Goal: Register for event/course

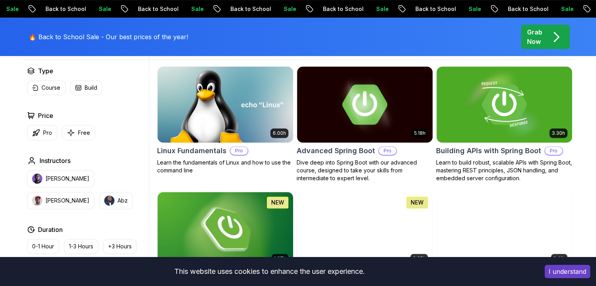
scroll to position [235, 0]
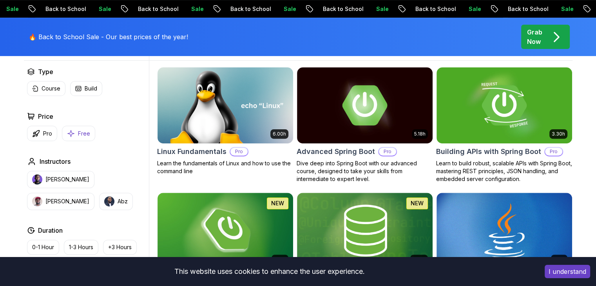
click at [80, 131] on p "Free" at bounding box center [84, 134] width 12 height 8
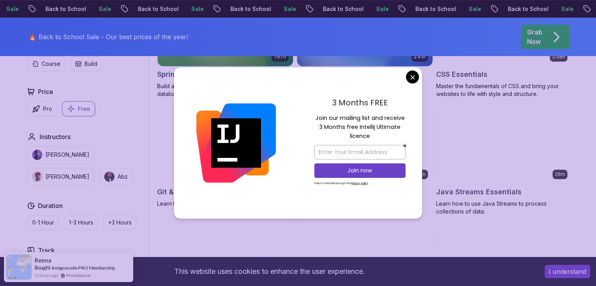
scroll to position [313, 0]
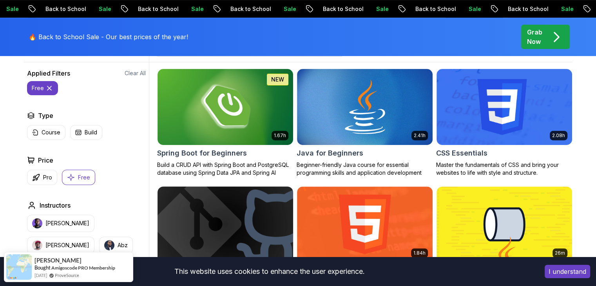
scroll to position [196, 0]
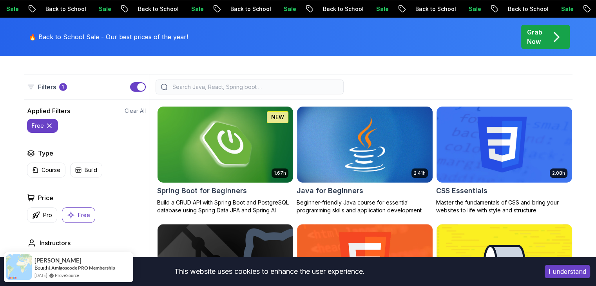
click at [241, 143] on img at bounding box center [225, 144] width 142 height 79
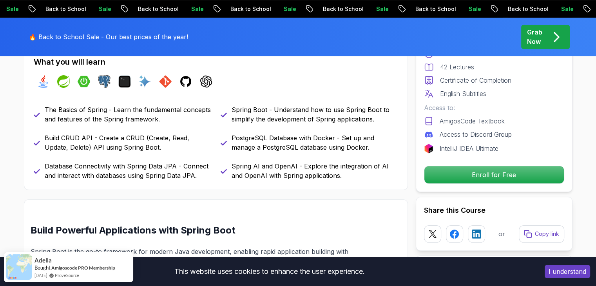
scroll to position [352, 0]
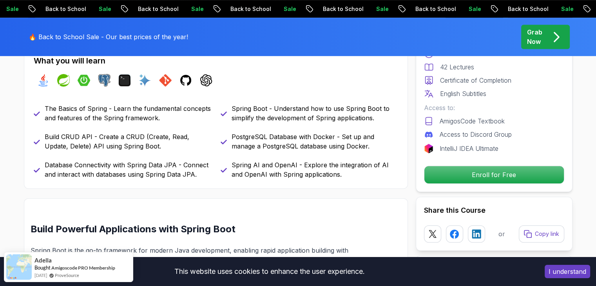
click at [110, 112] on p "The Basics of Spring - Learn the fundamental concepts and features of the Sprin…" at bounding box center [128, 113] width 166 height 19
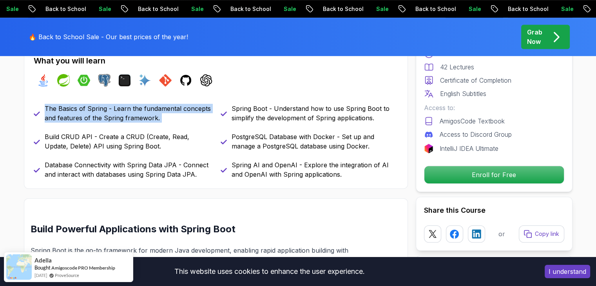
click at [110, 112] on p "The Basics of Spring - Learn the fundamental concepts and features of the Sprin…" at bounding box center [128, 113] width 166 height 19
click at [105, 94] on div at bounding box center [105, 94] width 0 height 0
click at [128, 119] on p "The Basics of Spring - Learn the fundamental concepts and features of the Sprin…" at bounding box center [128, 113] width 166 height 19
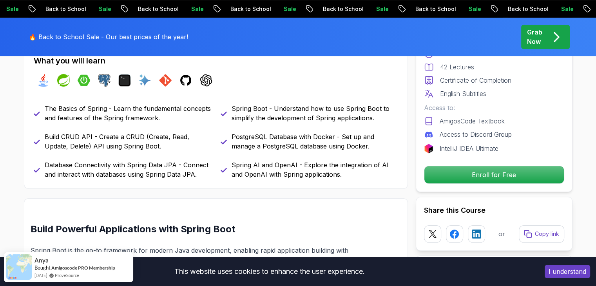
click at [119, 130] on div "The Basics of Spring - Learn the fundamental concepts and features of the Sprin…" at bounding box center [216, 141] width 364 height 75
click at [119, 137] on p "Build CRUD API - Create a CRUD (Create, Read, Update, Delete) API using Spring …" at bounding box center [128, 141] width 166 height 19
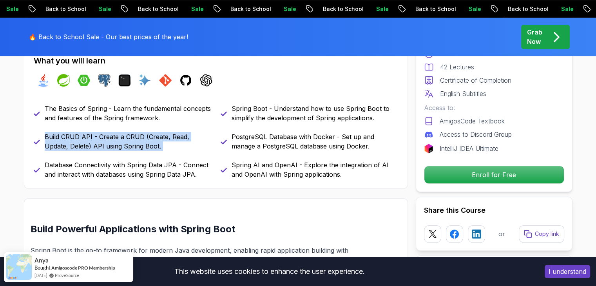
click at [119, 137] on p "Build CRUD API - Create a CRUD (Create, Read, Update, Delete) API using Spring …" at bounding box center [128, 141] width 166 height 19
click at [114, 122] on div at bounding box center [114, 122] width 0 height 0
click at [114, 143] on p "Build CRUD API - Create a CRUD (Create, Read, Update, Delete) API using Spring …" at bounding box center [128, 141] width 166 height 19
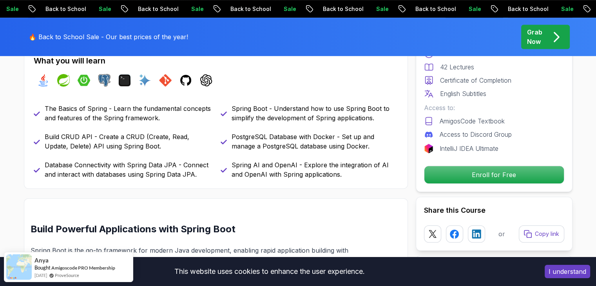
click at [108, 156] on div "The Basics of Spring - Learn the fundamental concepts and features of the Sprin…" at bounding box center [216, 141] width 364 height 75
click at [109, 161] on p "Database Connectivity with Spring Data JPA - Connect and interact with database…" at bounding box center [128, 169] width 166 height 19
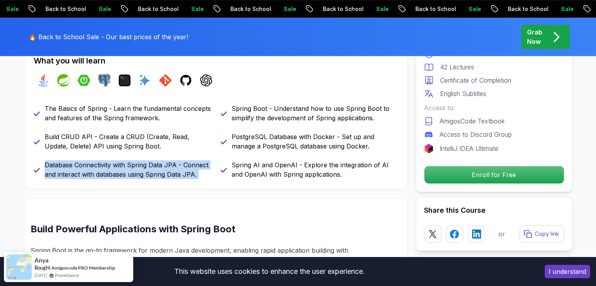
click at [109, 161] on p "Database Connectivity with Spring Data JPA - Connect and interact with database…" at bounding box center [128, 169] width 166 height 19
click at [104, 150] on div at bounding box center [104, 150] width 0 height 0
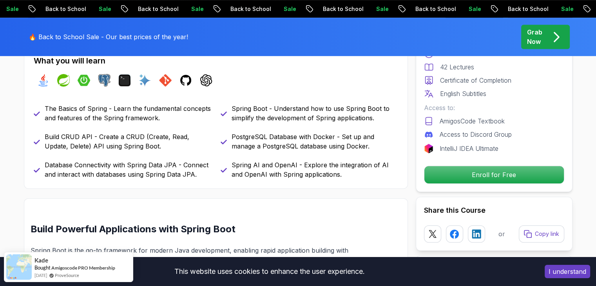
click at [271, 110] on p "Spring Boot - Understand how to use Spring Boot to simplify the development of …" at bounding box center [314, 113] width 166 height 19
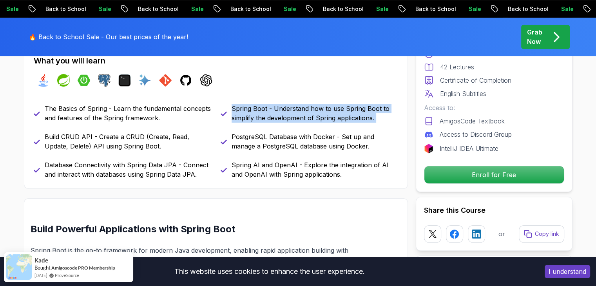
click at [271, 110] on p "Spring Boot - Understand how to use Spring Boot to simplify the development of …" at bounding box center [314, 113] width 166 height 19
click at [274, 106] on p "Spring Boot - Understand how to use Spring Boot to simplify the development of …" at bounding box center [314, 113] width 166 height 19
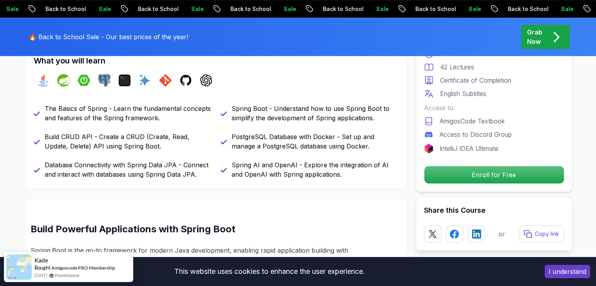
click at [274, 111] on p "Spring Boot - Understand how to use Spring Boot to simplify the development of …" at bounding box center [314, 113] width 166 height 19
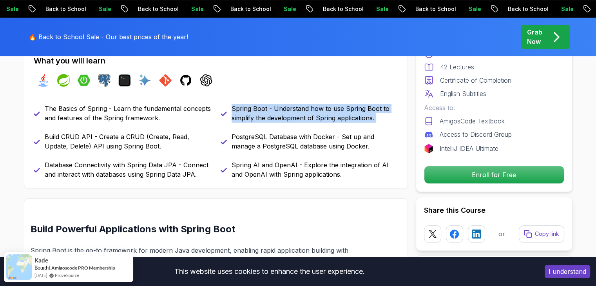
click at [274, 111] on p "Spring Boot - Understand how to use Spring Boot to simplify the development of …" at bounding box center [314, 113] width 166 height 19
click at [269, 94] on div at bounding box center [269, 94] width 0 height 0
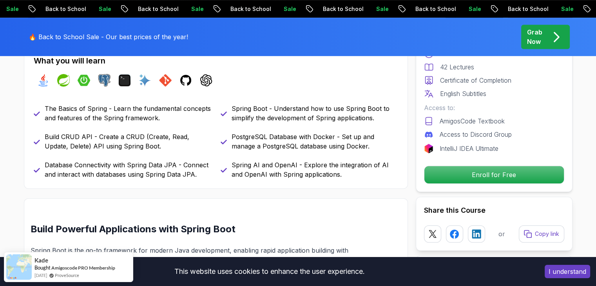
click at [275, 138] on p "PostgreSQL Database with Docker - Set up and manage a PostgreSQL database using…" at bounding box center [314, 141] width 166 height 19
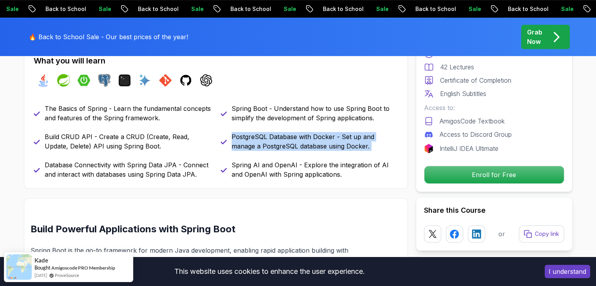
click at [275, 138] on p "PostgreSQL Database with Docker - Set up and manage a PostgreSQL database using…" at bounding box center [314, 141] width 166 height 19
click at [270, 122] on div at bounding box center [270, 122] width 0 height 0
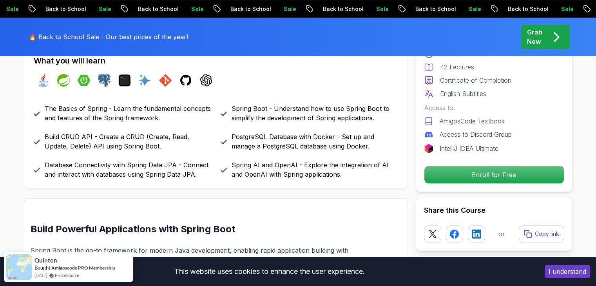
click at [288, 163] on p "Spring AI and OpenAI - Explore the integration of AI and OpenAI with Spring app…" at bounding box center [314, 169] width 166 height 19
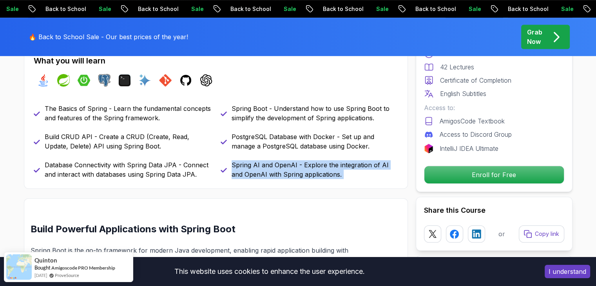
click at [288, 163] on p "Spring AI and OpenAI - Explore the integration of AI and OpenAI with Spring app…" at bounding box center [314, 169] width 166 height 19
click at [283, 150] on div at bounding box center [283, 150] width 0 height 0
click at [288, 166] on p "Spring AI and OpenAI - Explore the integration of AI and OpenAI with Spring app…" at bounding box center [314, 169] width 166 height 19
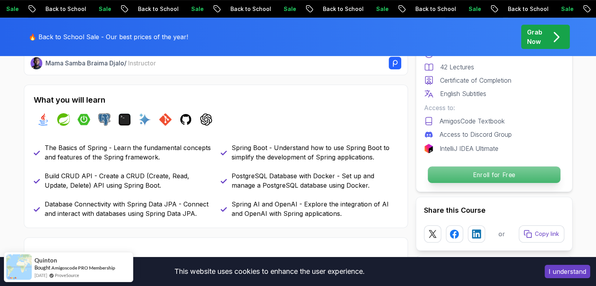
click at [464, 180] on p "Enroll for Free" at bounding box center [493, 174] width 132 height 16
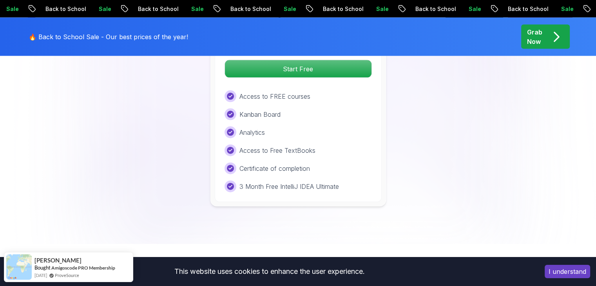
scroll to position [1748, 0]
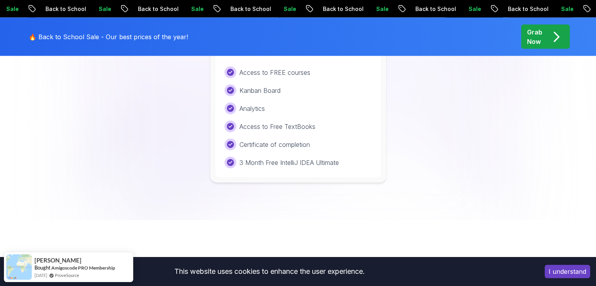
click at [271, 158] on p "3 Month Free IntelliJ IDEA Ultimate" at bounding box center [288, 162] width 99 height 9
click at [266, 153] on div at bounding box center [266, 153] width 0 height 0
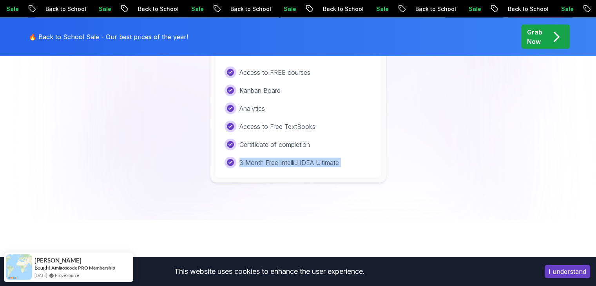
click at [280, 156] on div "Free Plan Ideal for beginners exploring coding and learning the basics for free…" at bounding box center [298, 77] width 167 height 204
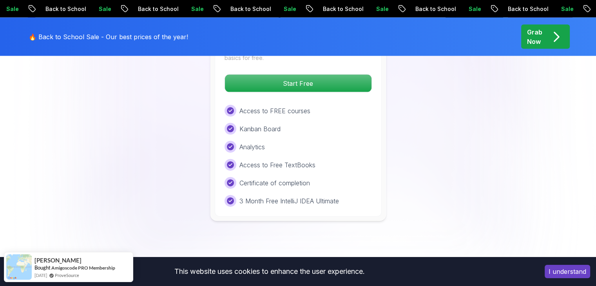
scroll to position [1709, 0]
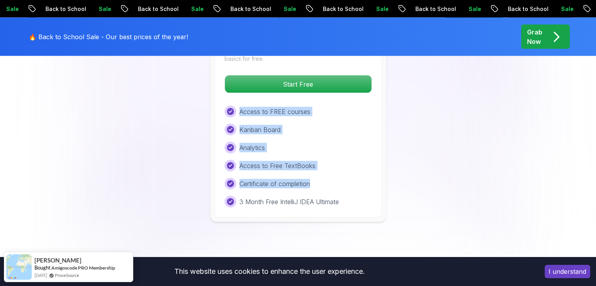
drag, startPoint x: 316, startPoint y: 168, endPoint x: 226, endPoint y: 99, distance: 114.0
click at [226, 106] on div "Access to FREE courses Kanban Board Analytics Access to Free TextBooks Certific…" at bounding box center [297, 157] width 147 height 102
click at [220, 83] on div at bounding box center [220, 83] width 0 height 0
click at [288, 124] on div "Kanban Board" at bounding box center [297, 130] width 147 height 12
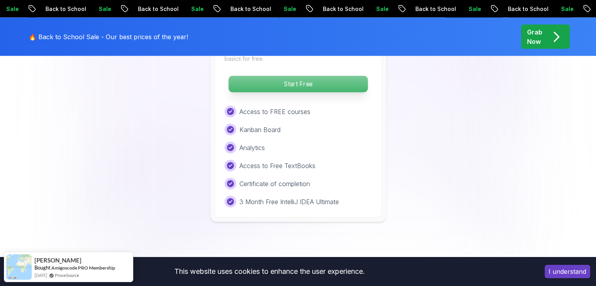
click at [292, 76] on p "Start Free" at bounding box center [297, 84] width 139 height 16
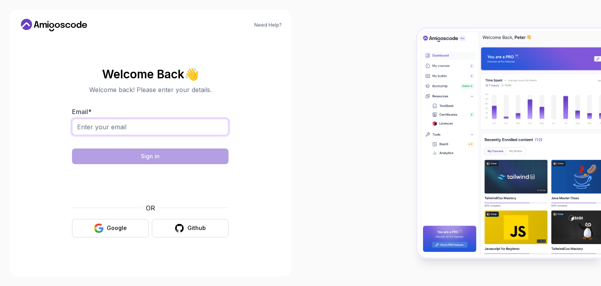
click at [179, 121] on input "Email *" at bounding box center [150, 127] width 157 height 16
type input "rfurkan91@gmail.com"
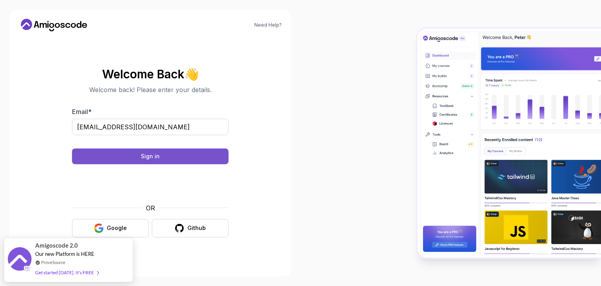
click at [122, 157] on button "Sign in" at bounding box center [150, 156] width 157 height 16
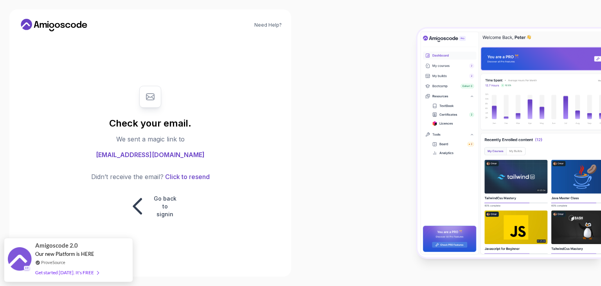
click at [155, 139] on p "We sent a magic link to" at bounding box center [150, 138] width 69 height 9
click at [150, 125] on div at bounding box center [150, 125] width 0 height 0
click at [161, 140] on p "We sent a magic link to" at bounding box center [150, 138] width 69 height 9
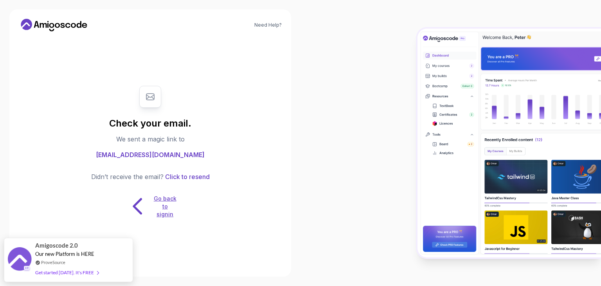
click at [135, 206] on icon at bounding box center [137, 206] width 7 height 14
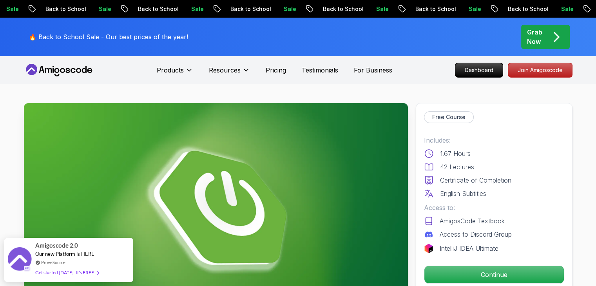
click at [449, 152] on p "1.67 Hours" at bounding box center [455, 153] width 31 height 9
drag, startPoint x: 462, startPoint y: 163, endPoint x: 459, endPoint y: 160, distance: 4.5
click at [462, 164] on p "42 Lectures" at bounding box center [457, 166] width 34 height 9
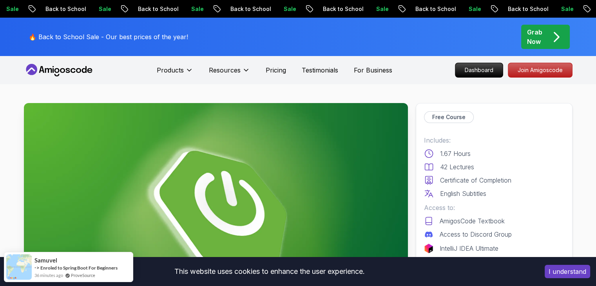
click at [567, 268] on button "I understand" at bounding box center [566, 271] width 45 height 13
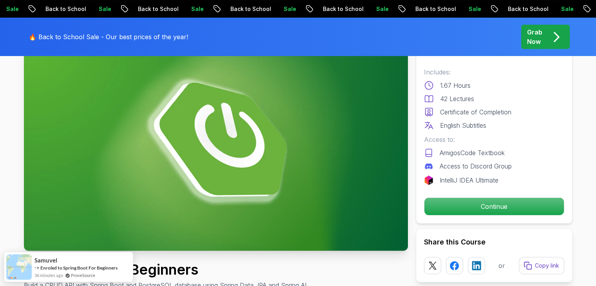
scroll to position [117, 0]
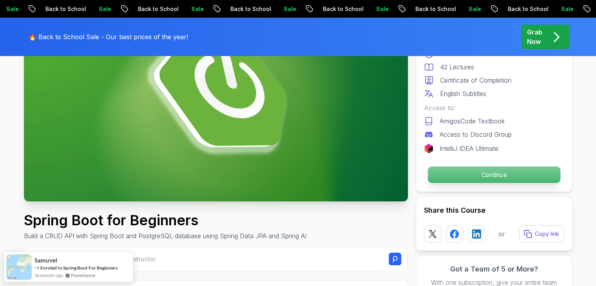
click at [478, 176] on p "Continue" at bounding box center [493, 174] width 132 height 16
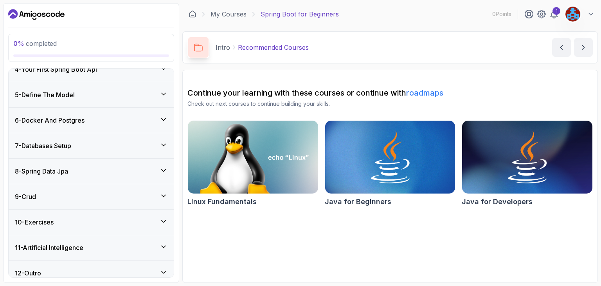
scroll to position [161, 0]
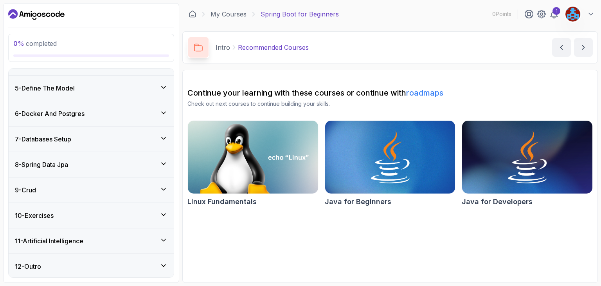
click at [164, 264] on icon at bounding box center [164, 266] width 8 height 8
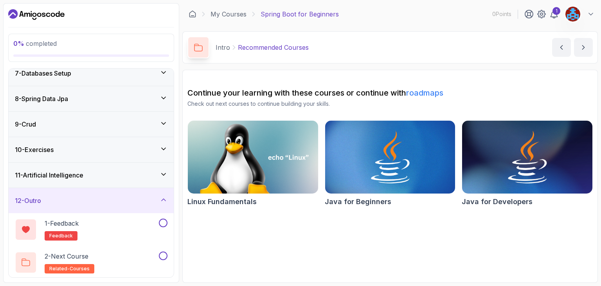
click at [168, 199] on div "12 - Outro" at bounding box center [91, 200] width 165 height 25
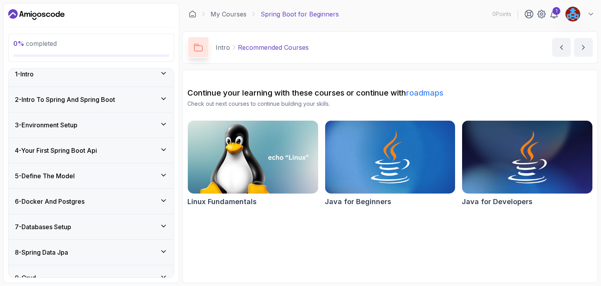
scroll to position [0, 0]
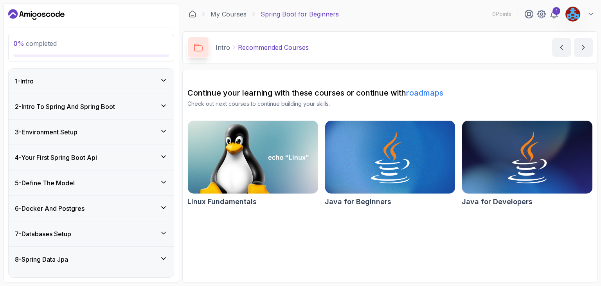
click at [146, 107] on div "2 - Intro To Spring And Spring Boot" at bounding box center [91, 106] width 153 height 9
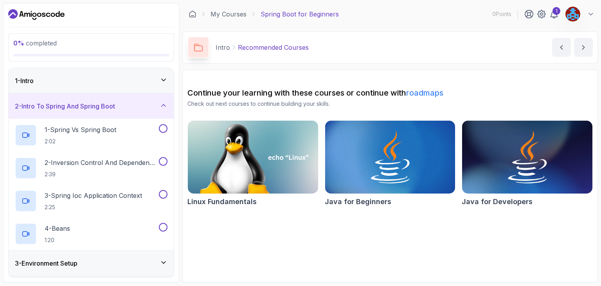
click at [153, 110] on div "2 - Intro To Spring And Spring Boot" at bounding box center [91, 105] width 153 height 9
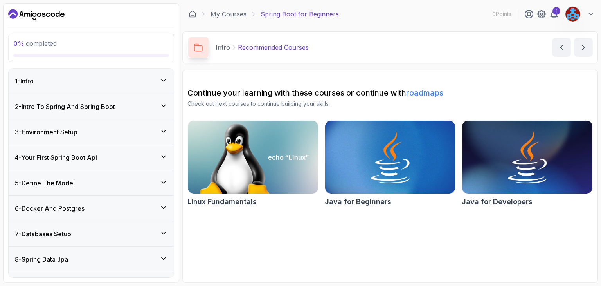
click at [155, 86] on div "1 - Intro" at bounding box center [91, 81] width 165 height 25
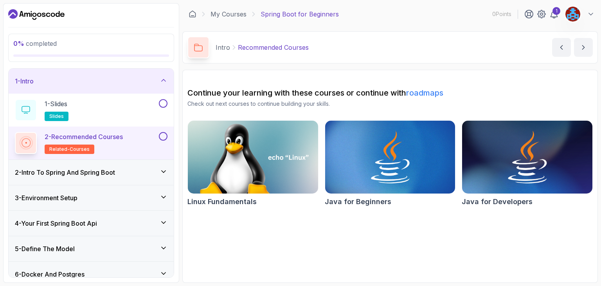
click at [156, 82] on div "1 - Intro" at bounding box center [91, 80] width 153 height 9
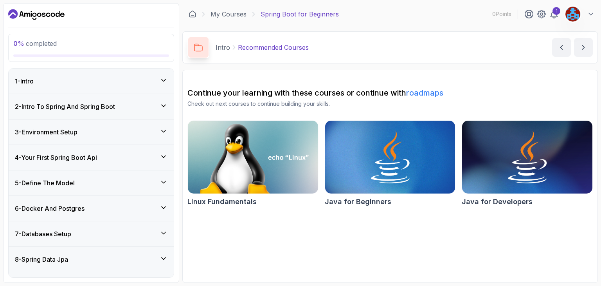
click at [200, 57] on div at bounding box center [199, 47] width 22 height 22
click at [135, 80] on div "1 - Intro" at bounding box center [91, 80] width 153 height 9
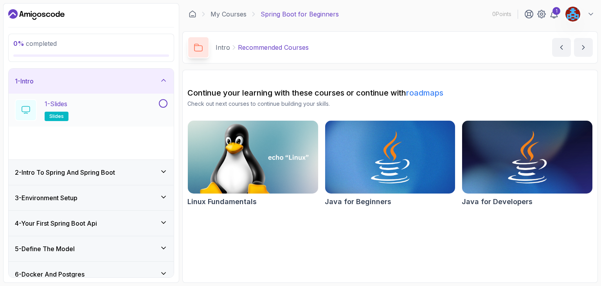
click at [85, 108] on div "1 - Slides slides" at bounding box center [86, 110] width 143 height 22
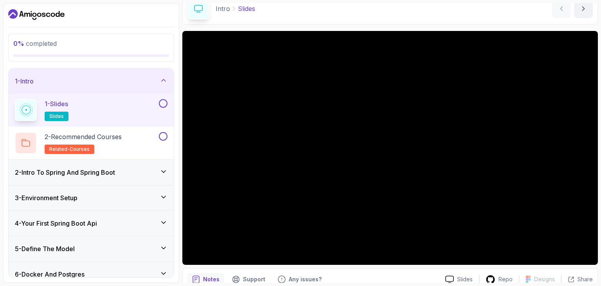
scroll to position [39, 0]
click at [117, 177] on div "2 - Intro To Spring And Spring Boot" at bounding box center [91, 172] width 165 height 25
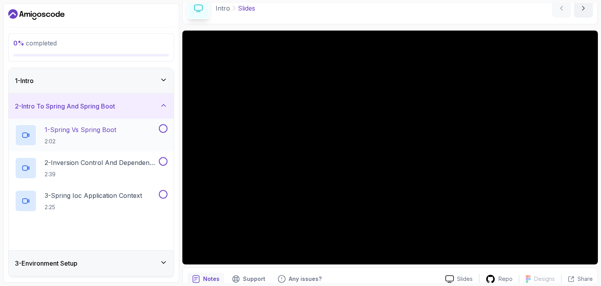
click at [116, 131] on p "1 - Spring Vs Spring Boot" at bounding box center [81, 129] width 72 height 9
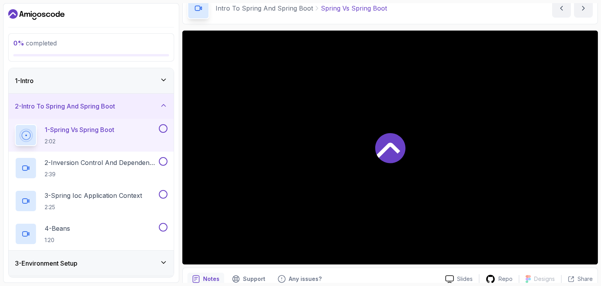
scroll to position [39, 0]
click at [384, 163] on div at bounding box center [390, 148] width 416 height 234
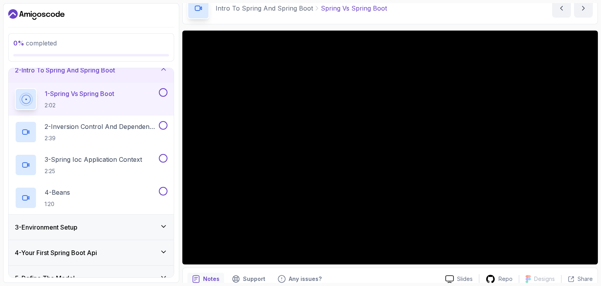
scroll to position [0, 0]
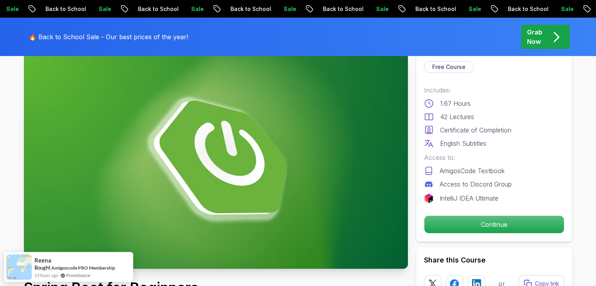
scroll to position [39, 0]
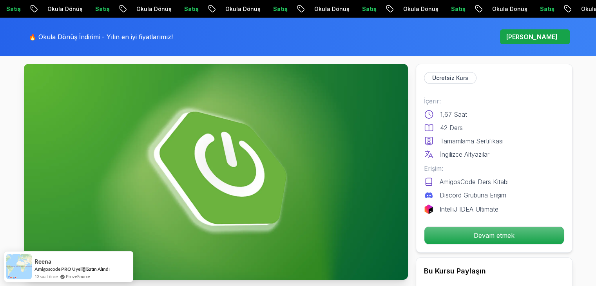
click at [457, 117] on font "1,67 Saat" at bounding box center [453, 114] width 27 height 8
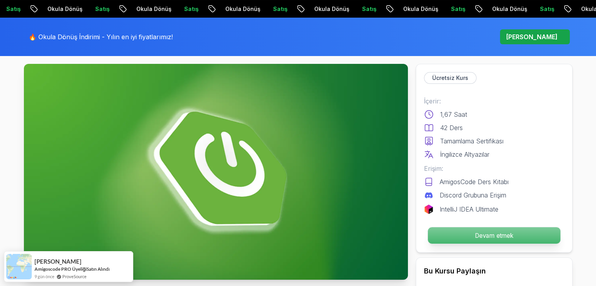
click at [492, 232] on font "Devam etmek" at bounding box center [493, 235] width 39 height 7
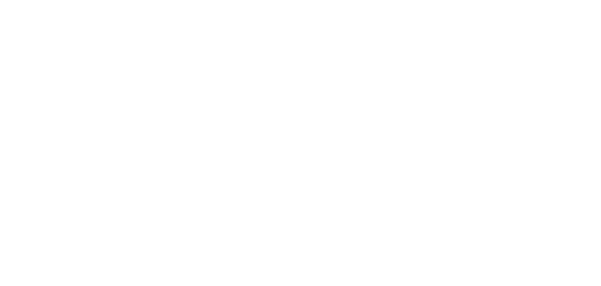
click at [486, 0] on html "Orijinal metin Bu çeviriyi değerlendirin Geri bildiriminiz, Google Çeviri'yi iy…" at bounding box center [300, 0] width 601 height 0
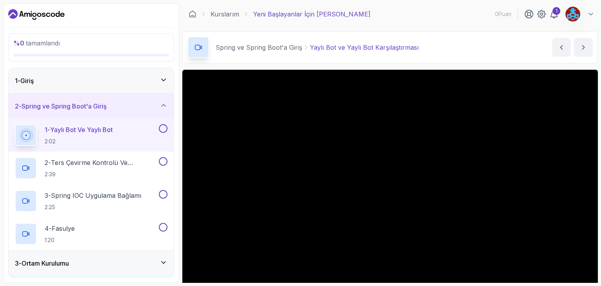
scroll to position [39, 0]
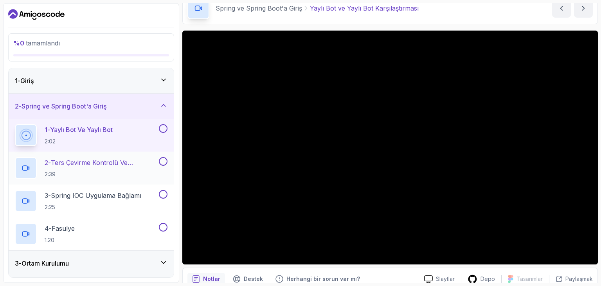
click at [51, 162] on font "-" at bounding box center [49, 163] width 3 height 8
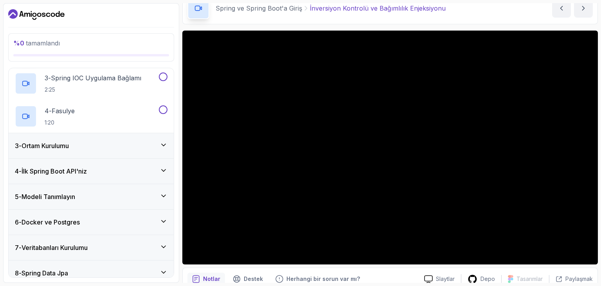
click at [79, 143] on div "3 - Ortam Kurulumu" at bounding box center [91, 145] width 153 height 9
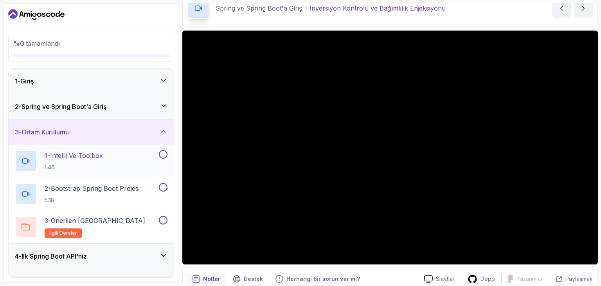
click at [101, 152] on font "Intellij ve Toolbox" at bounding box center [76, 156] width 53 height 8
